Goal: Navigation & Orientation: Find specific page/section

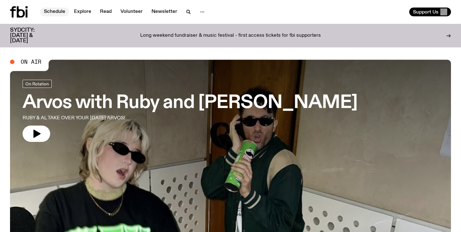
click at [59, 13] on link "Schedule" at bounding box center [54, 12] width 29 height 9
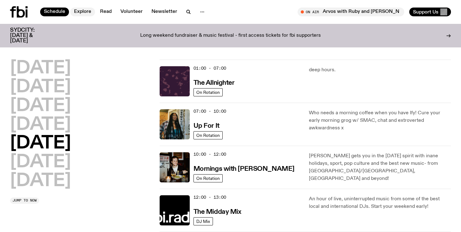
click at [86, 11] on link "Explore" at bounding box center [82, 12] width 25 height 9
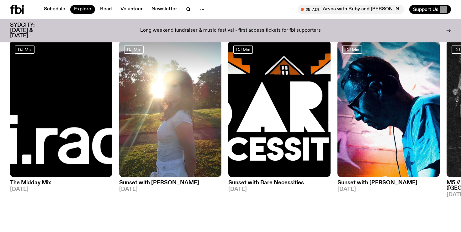
scroll to position [19, 0]
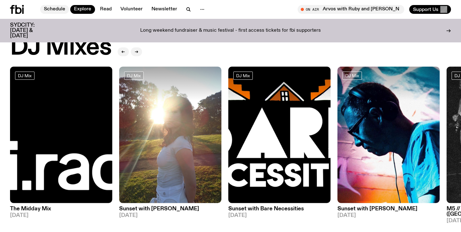
click at [49, 11] on link "Schedule" at bounding box center [54, 9] width 29 height 9
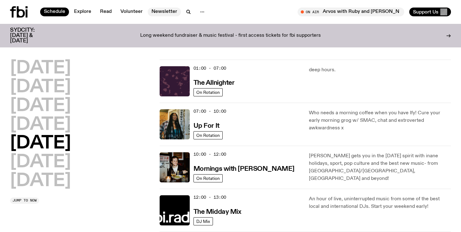
click at [156, 12] on link "Newsletter" at bounding box center [164, 12] width 33 height 9
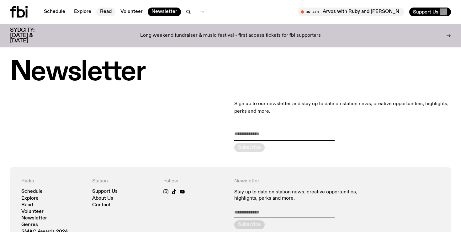
click at [112, 11] on link "Read" at bounding box center [105, 12] width 19 height 9
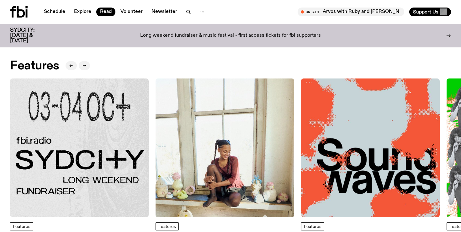
click at [86, 157] on img at bounding box center [79, 147] width 139 height 139
click at [425, 10] on span "Support Us" at bounding box center [425, 12] width 25 height 6
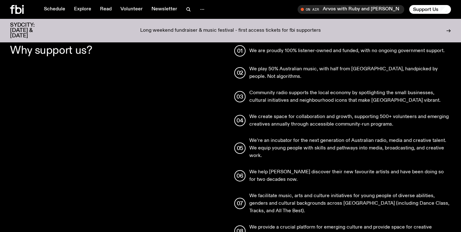
scroll to position [537, 0]
